Goal: Use online tool/utility: Utilize a website feature to perform a specific function

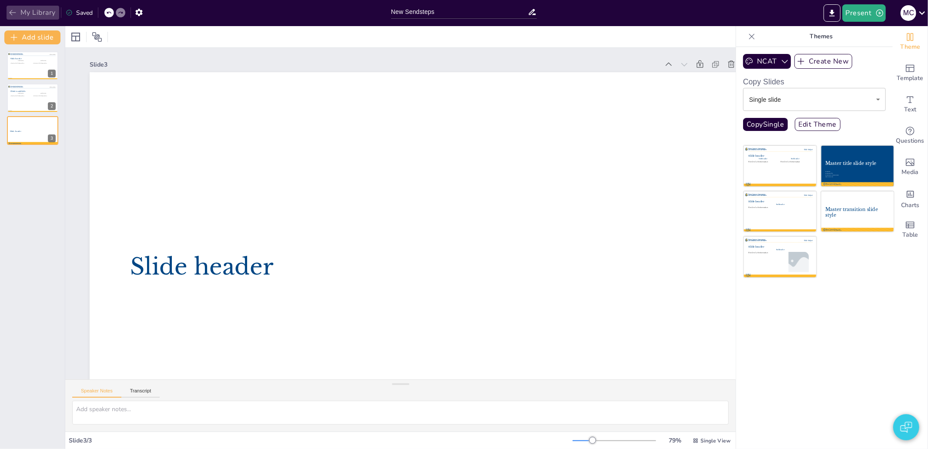
click at [34, 9] on button "My Library" at bounding box center [33, 13] width 53 height 14
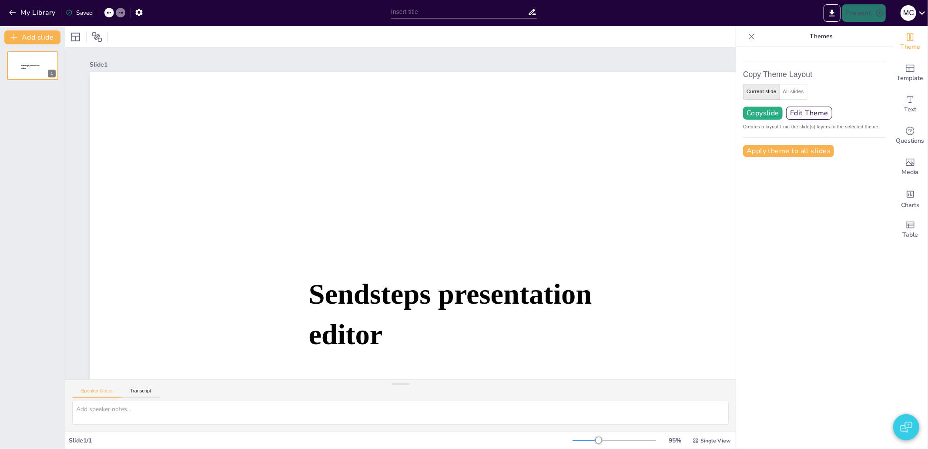
type input "Hendrik VIII: De Man achter de Mislukte Huwelijken"
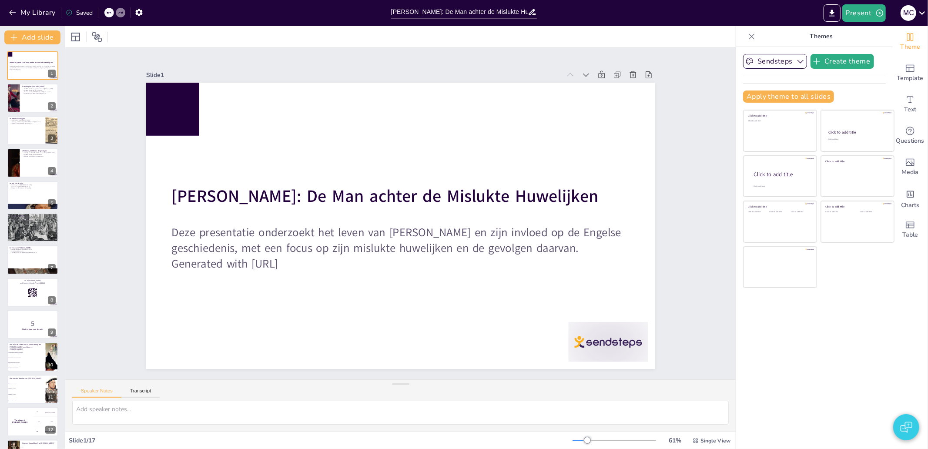
checkbox input "true"
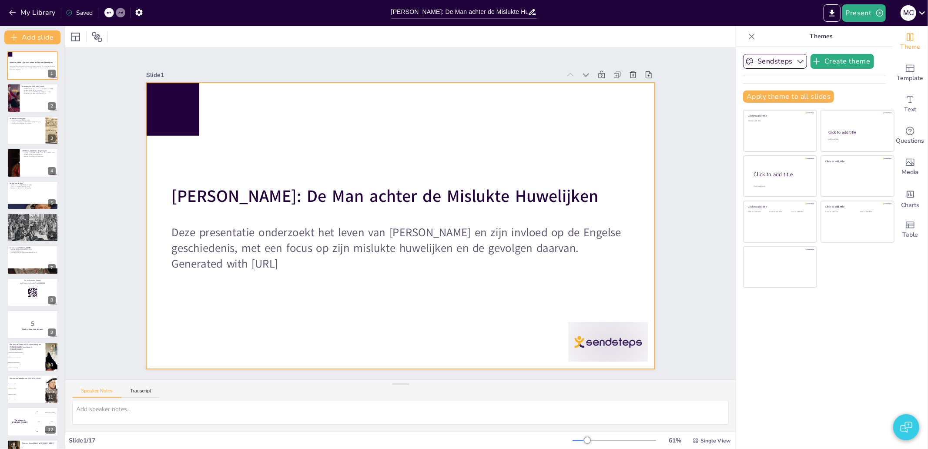
checkbox input "true"
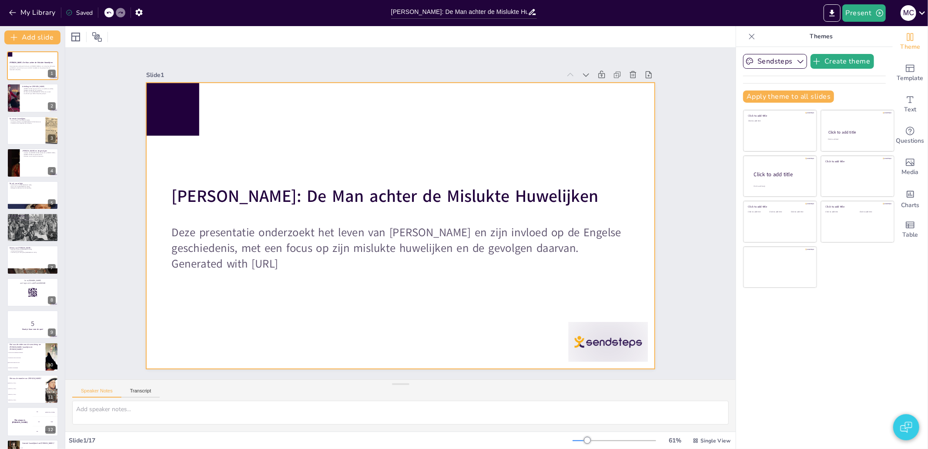
checkbox input "true"
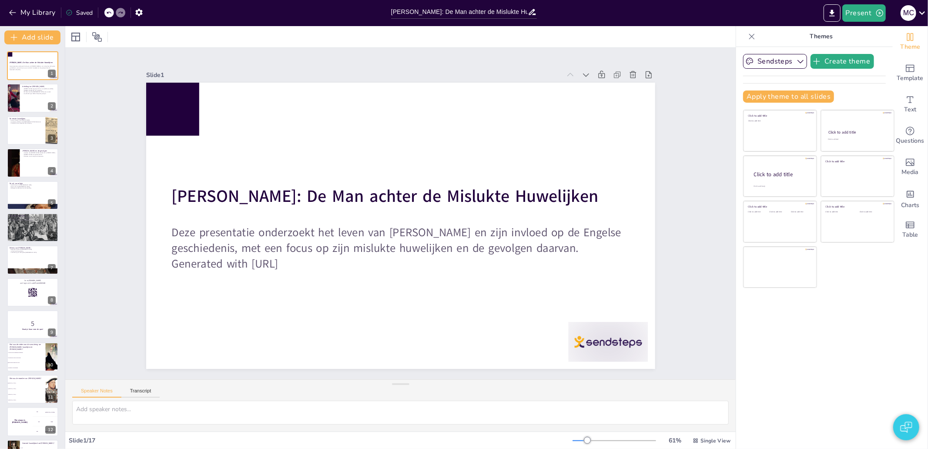
checkbox input "true"
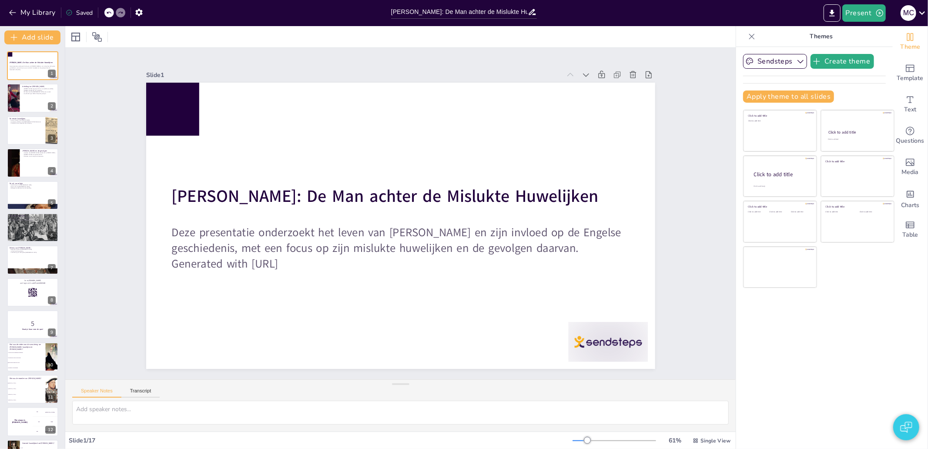
checkbox input "true"
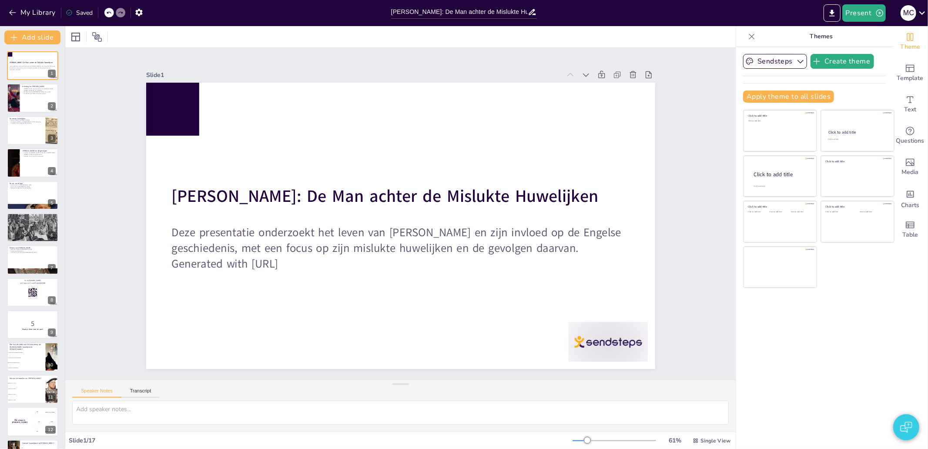
checkbox input "true"
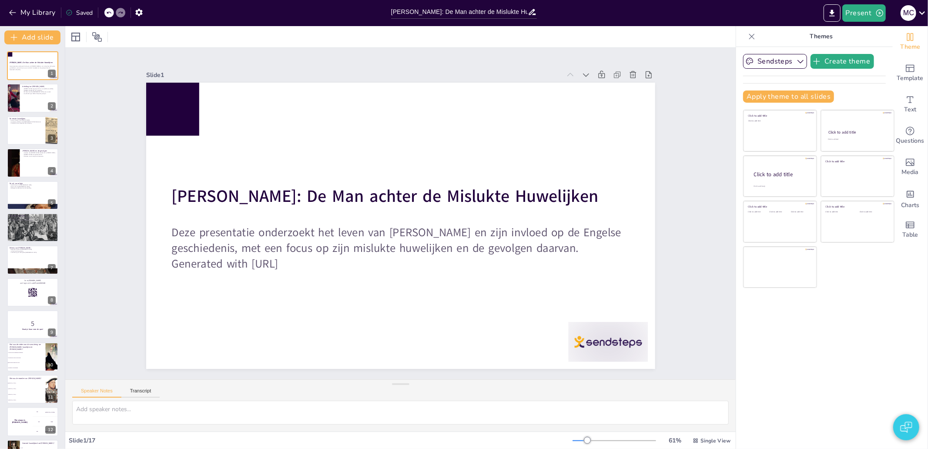
checkbox input "true"
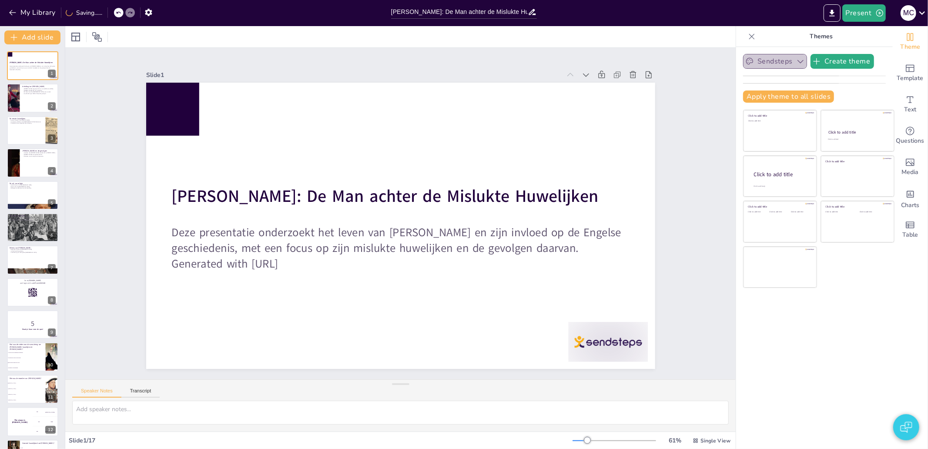
click at [796, 59] on icon "button" at bounding box center [800, 61] width 9 height 9
click at [798, 61] on icon "button" at bounding box center [801, 61] width 6 height 3
click at [796, 57] on icon "button" at bounding box center [800, 61] width 9 height 9
click at [786, 60] on button "Sendsteps" at bounding box center [775, 61] width 64 height 15
click at [899, 77] on span "Template" at bounding box center [910, 79] width 27 height 10
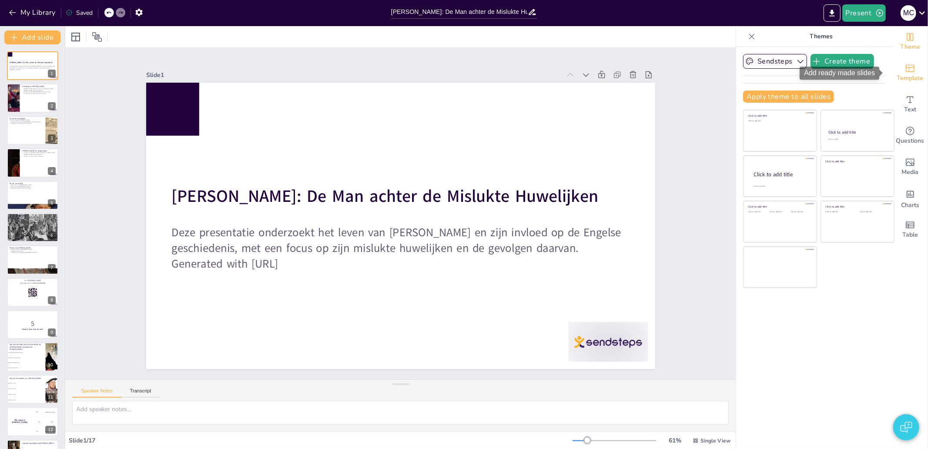
checkbox input "true"
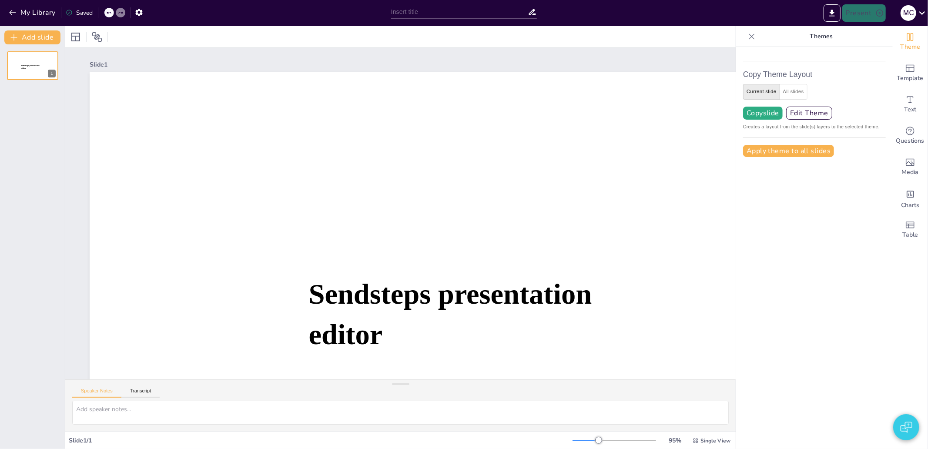
type input "[PERSON_NAME]: De Man achter de Mislukte Huwelijken"
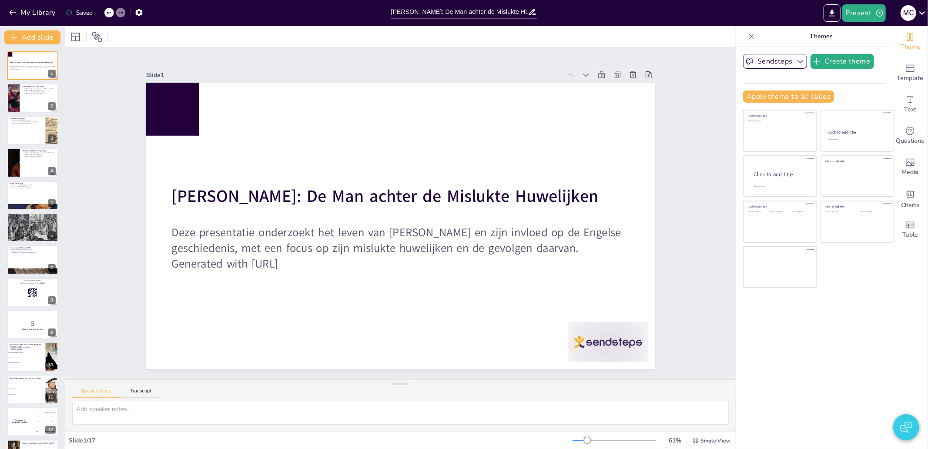
checkbox input "true"
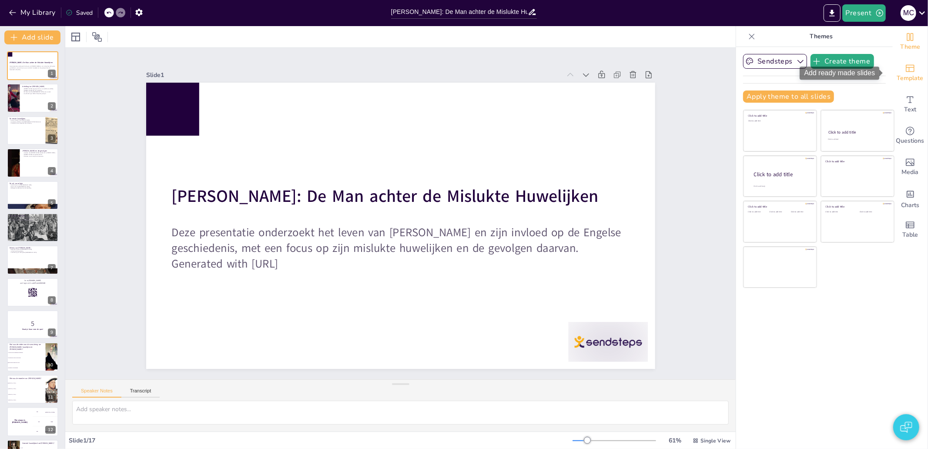
click at [905, 74] on span "Template" at bounding box center [910, 79] width 27 height 10
checkbox input "true"
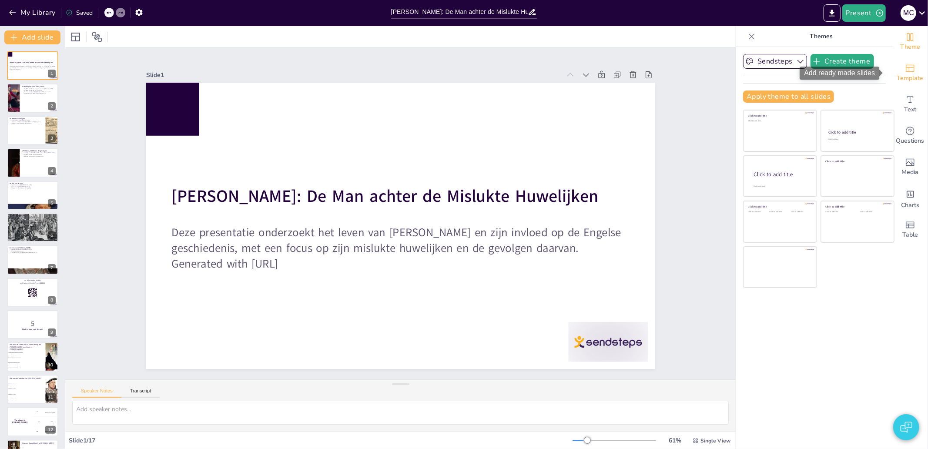
checkbox input "true"
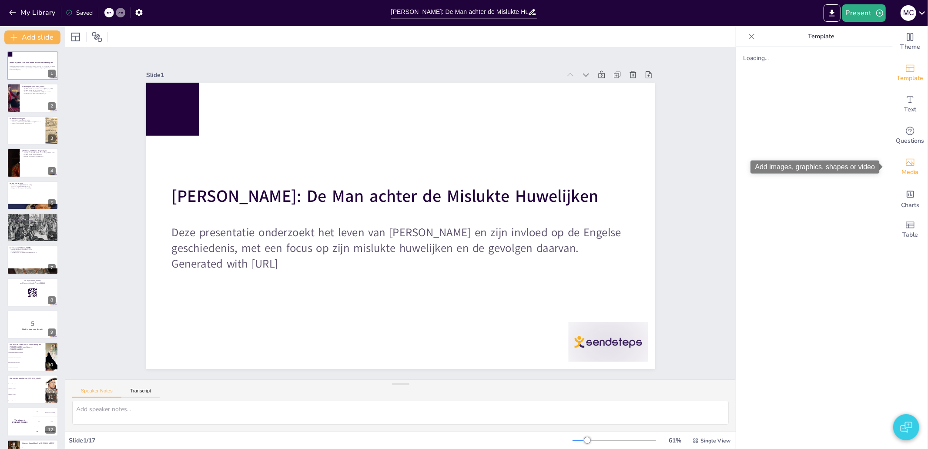
click at [902, 172] on span "Media" at bounding box center [910, 173] width 17 height 10
checkbox input "true"
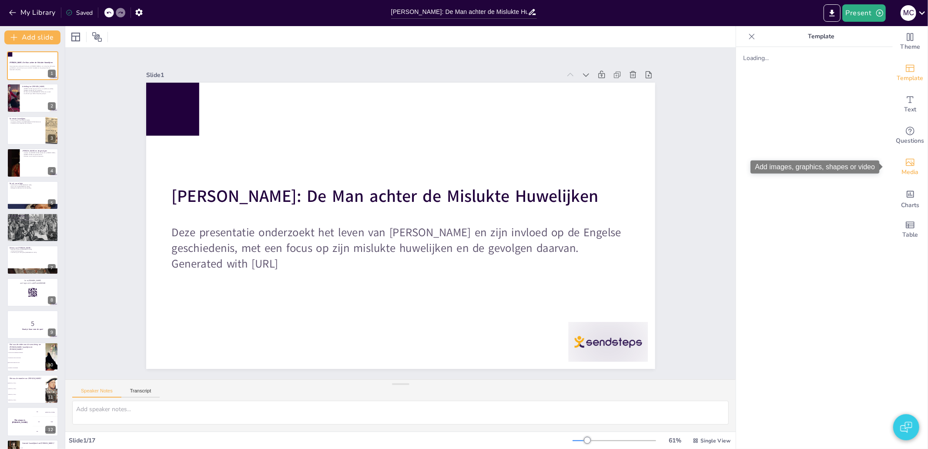
checkbox input "true"
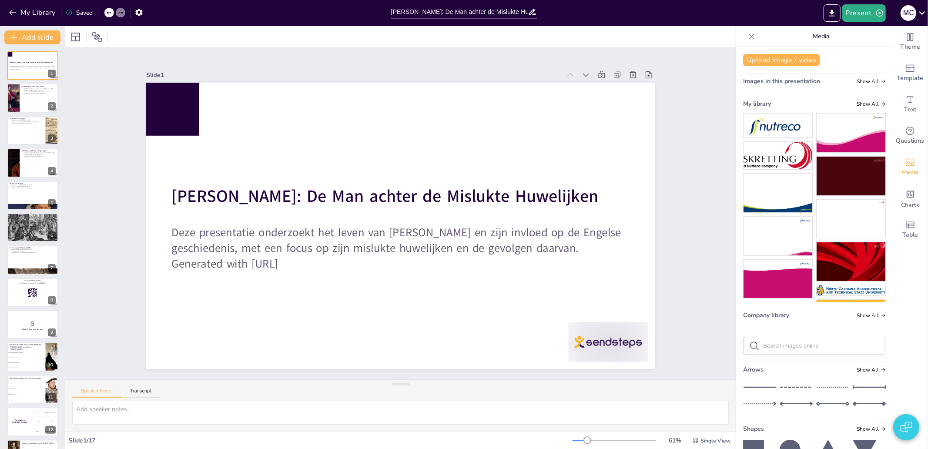
click at [826, 342] on input "text" at bounding box center [821, 345] width 117 height 7
type input "tree"
checkbox input "true"
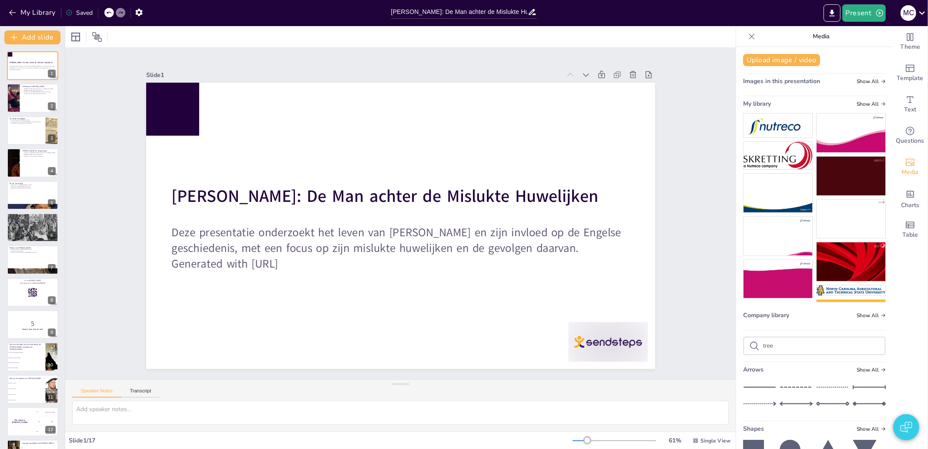
checkbox input "true"
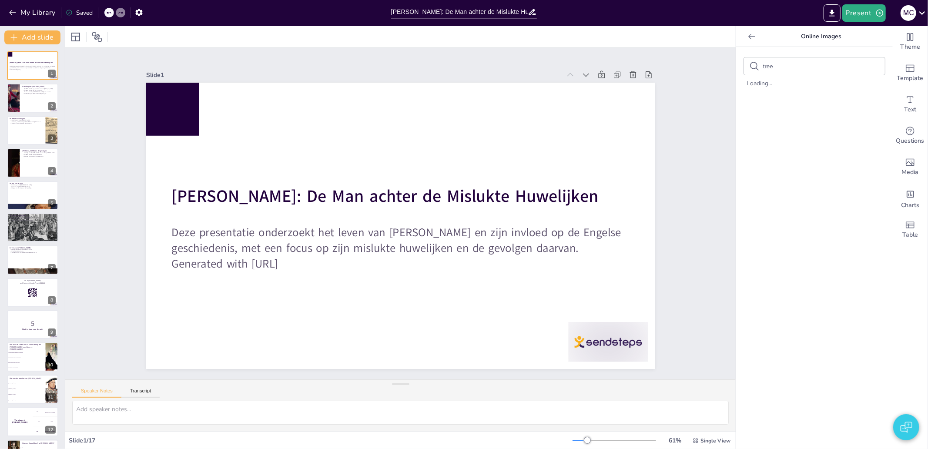
checkbox input "true"
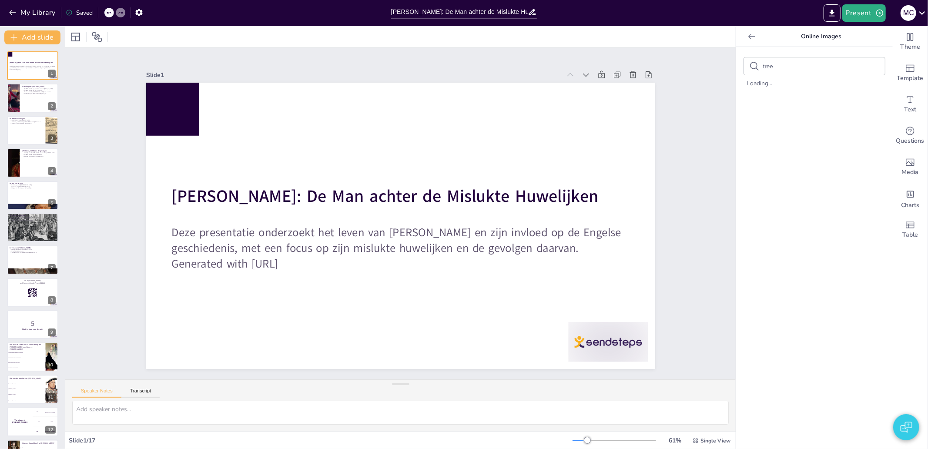
checkbox input "true"
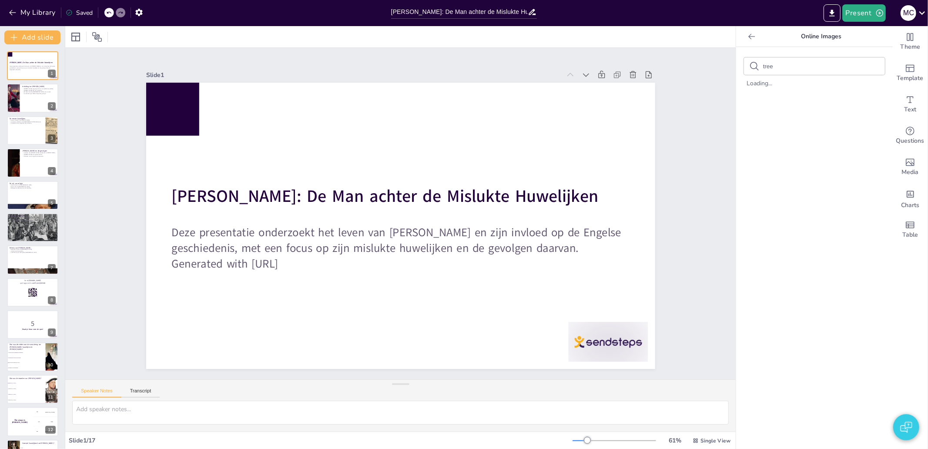
checkbox input "true"
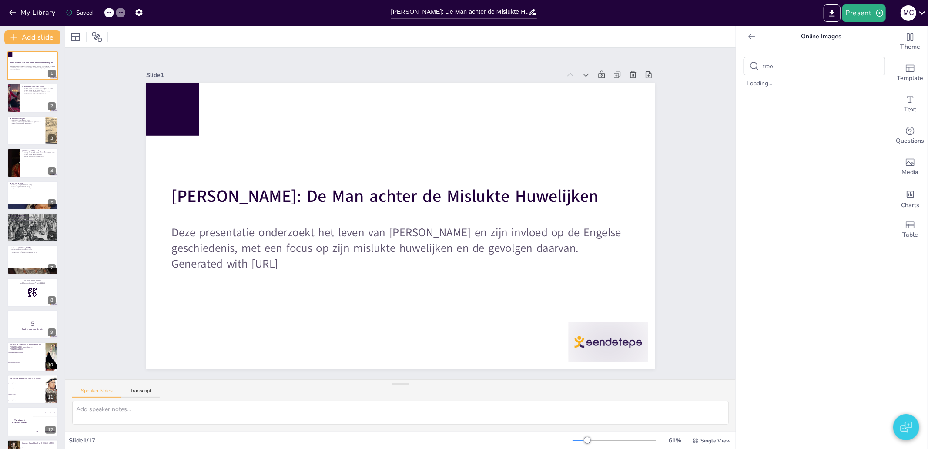
checkbox input "true"
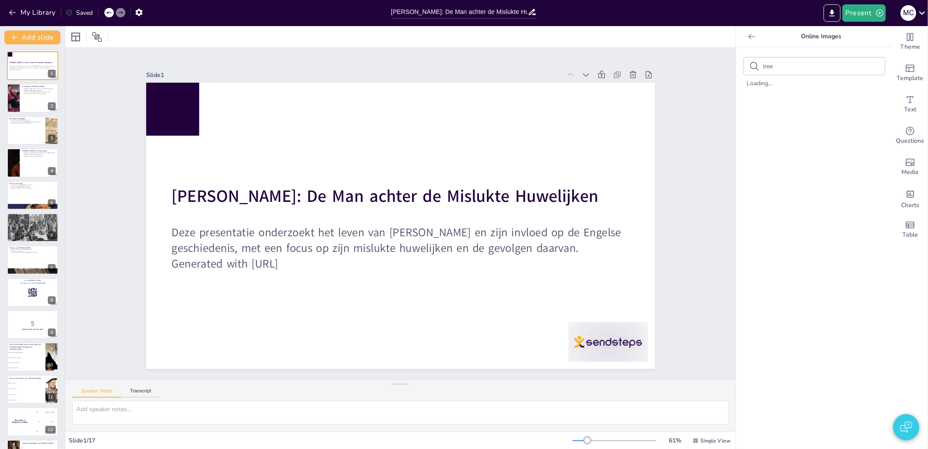
checkbox input "true"
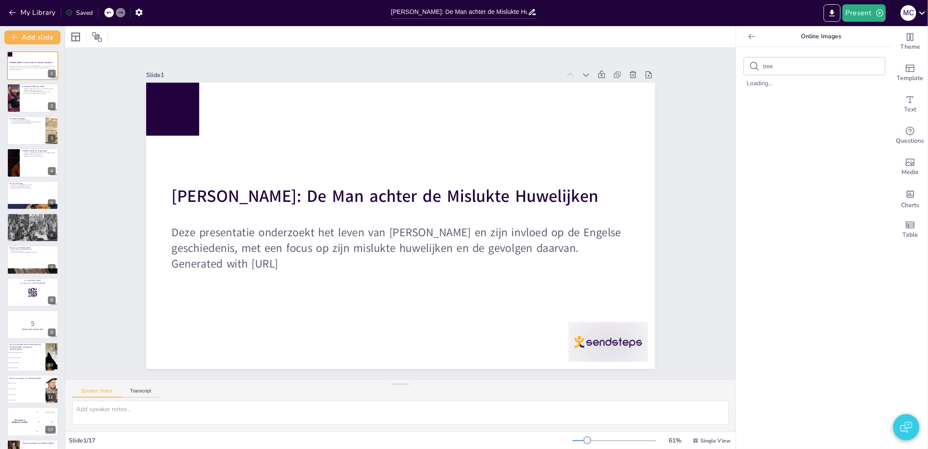
checkbox input "true"
